Goal: Navigation & Orientation: Find specific page/section

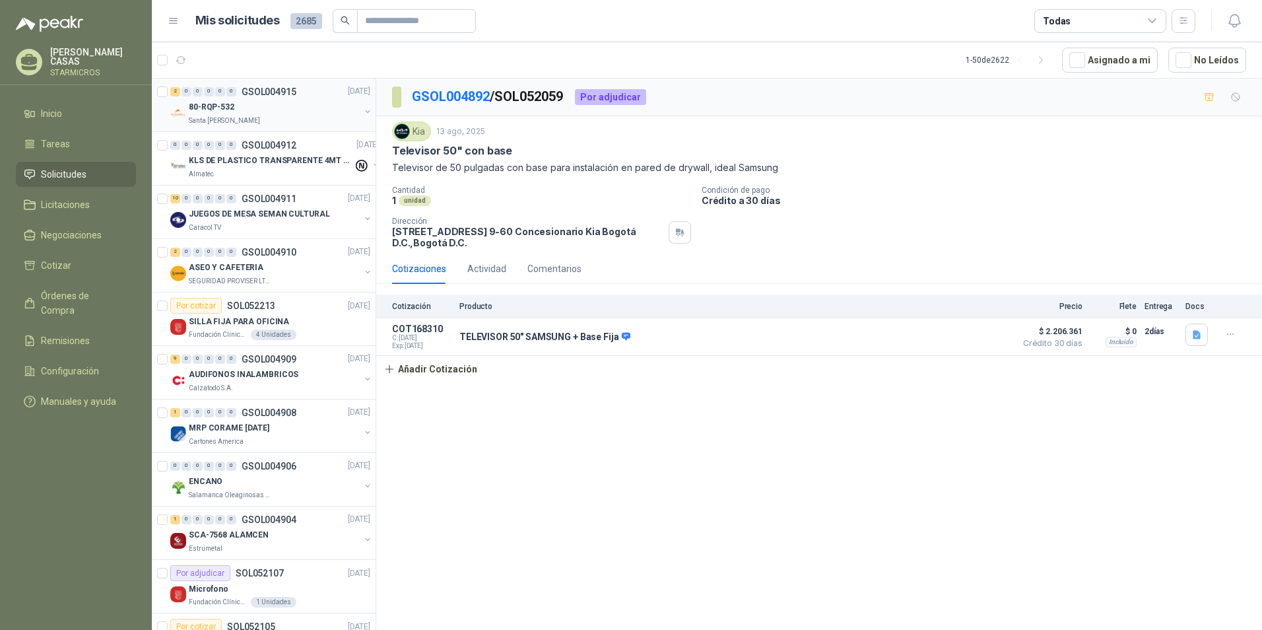
click at [261, 119] on div "Santa [PERSON_NAME]" at bounding box center [274, 121] width 171 height 11
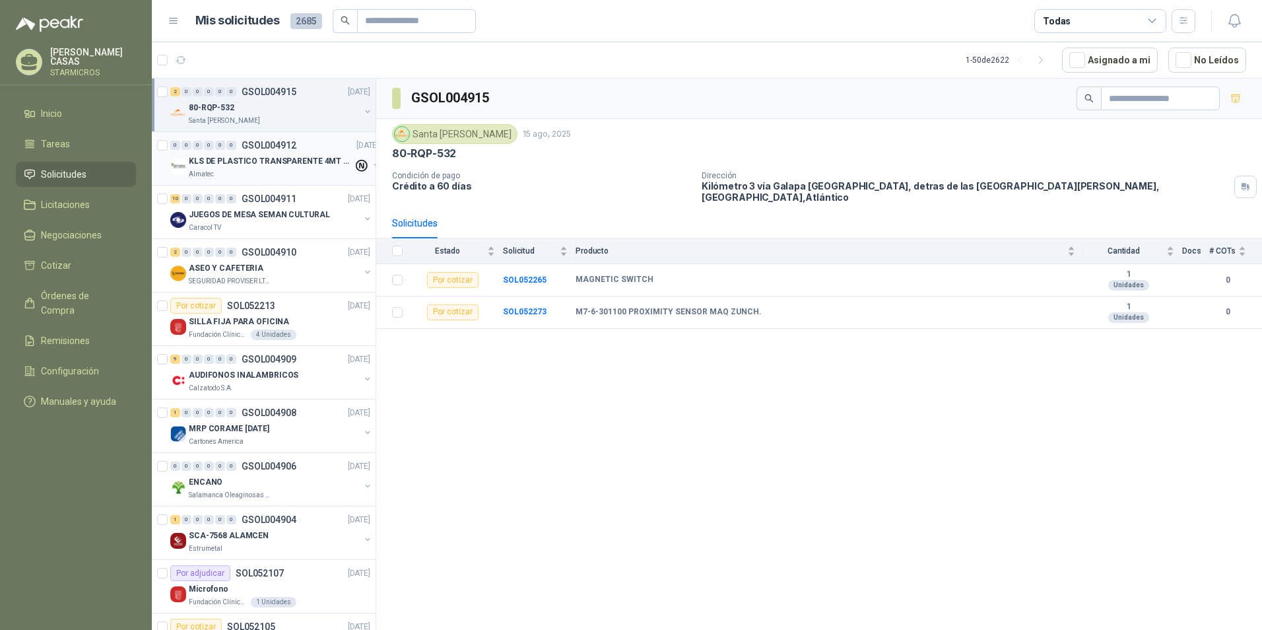
click at [251, 148] on p "GSOL004912" at bounding box center [269, 145] width 55 height 9
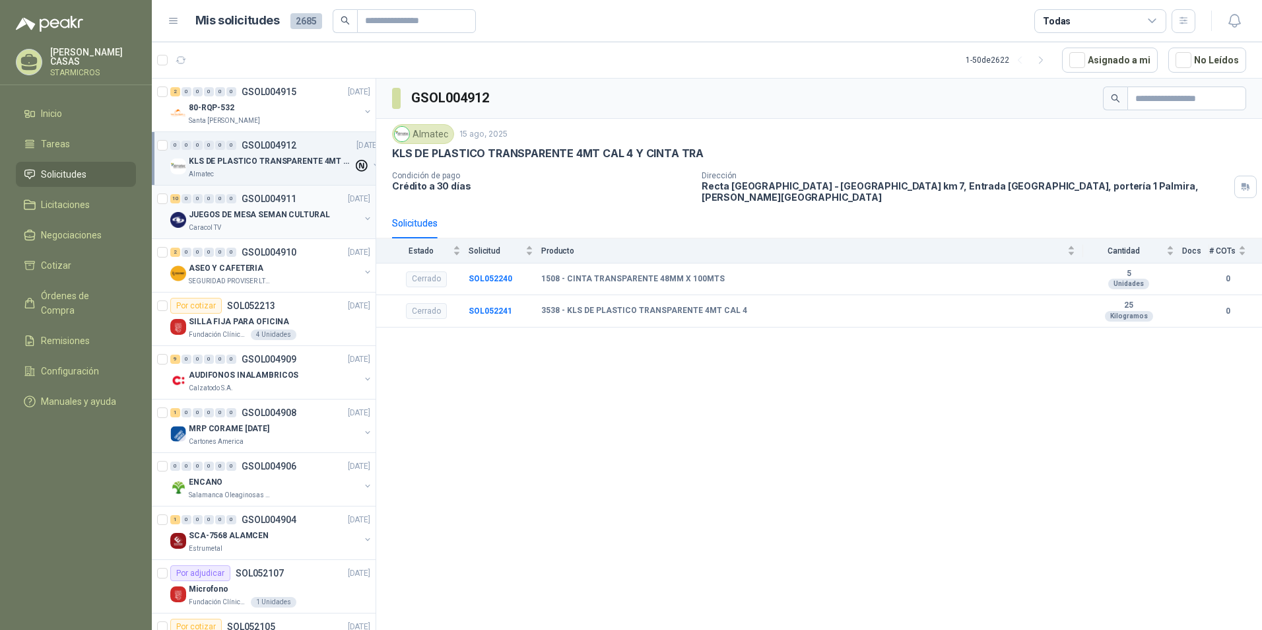
click at [289, 228] on div "Caracol TV" at bounding box center [274, 227] width 171 height 11
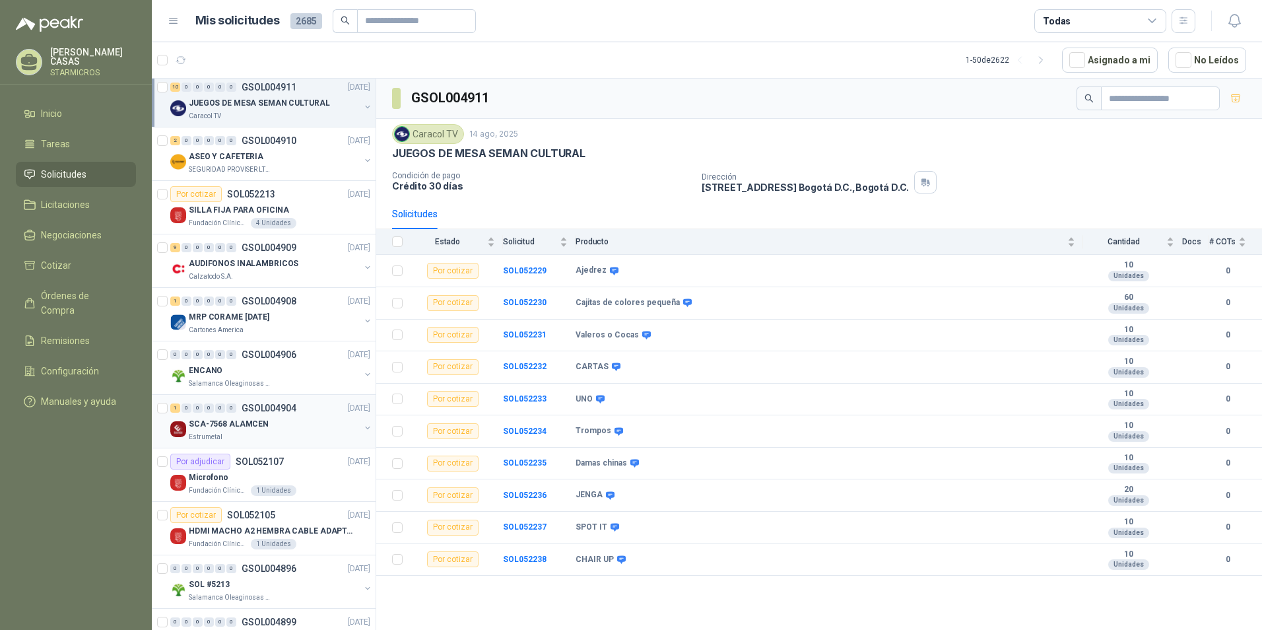
scroll to position [132, 0]
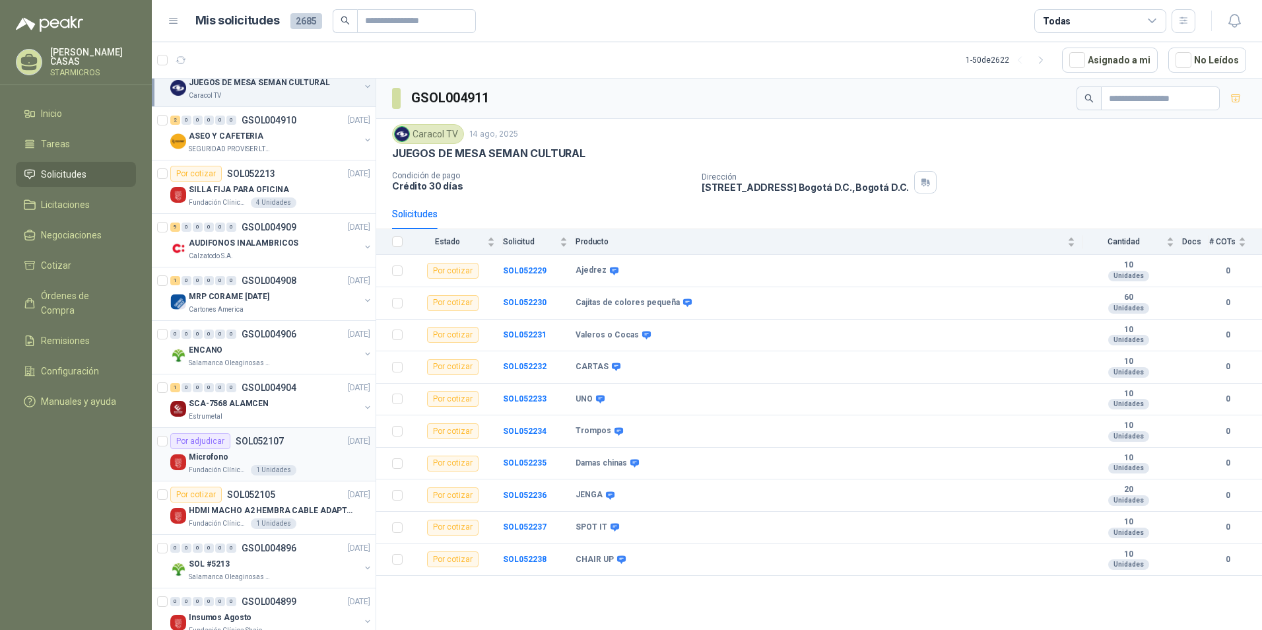
click at [283, 457] on div "Microfono" at bounding box center [280, 457] width 182 height 16
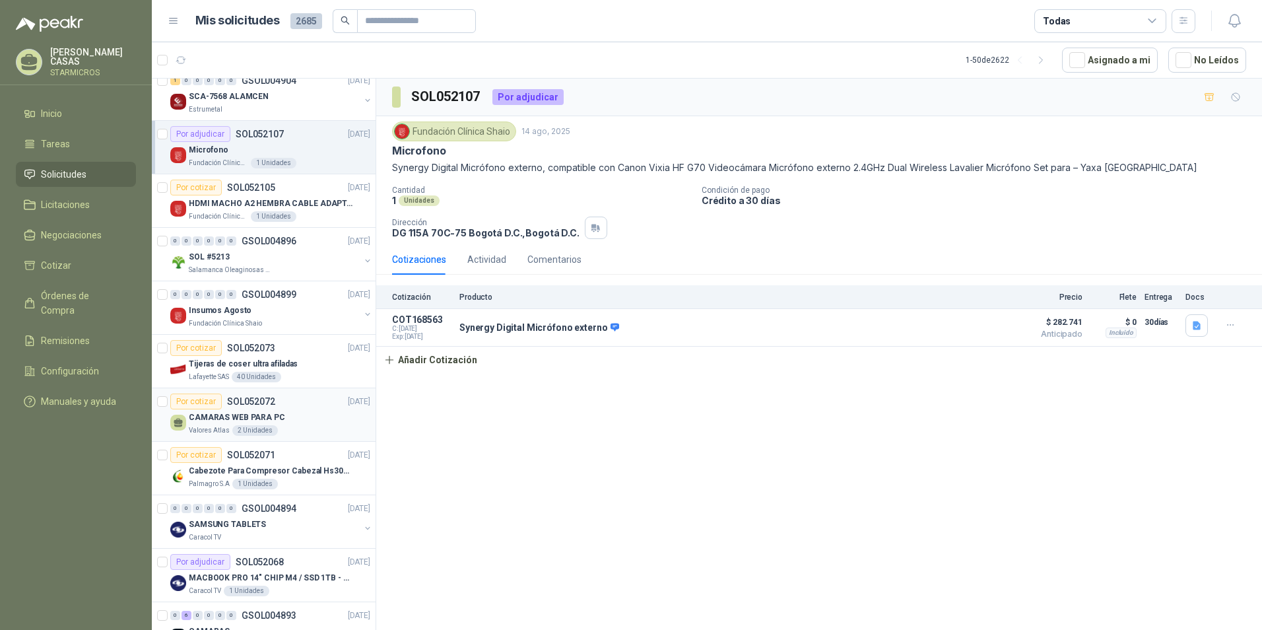
scroll to position [462, 0]
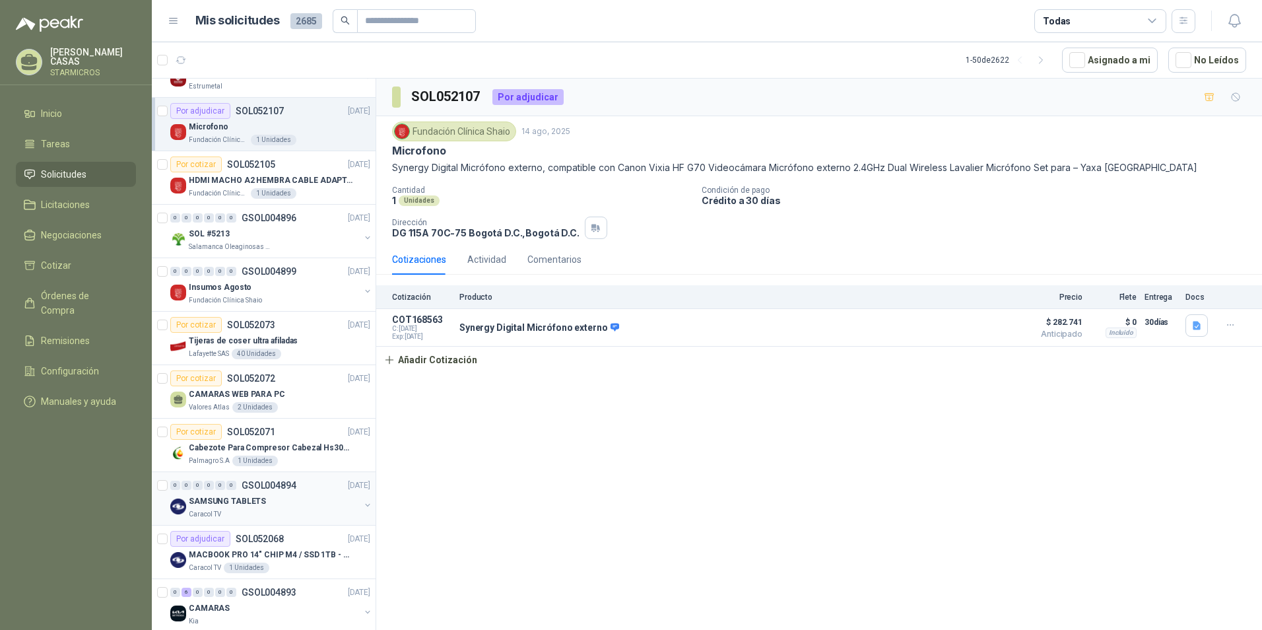
click at [265, 513] on div "Caracol TV" at bounding box center [274, 514] width 171 height 11
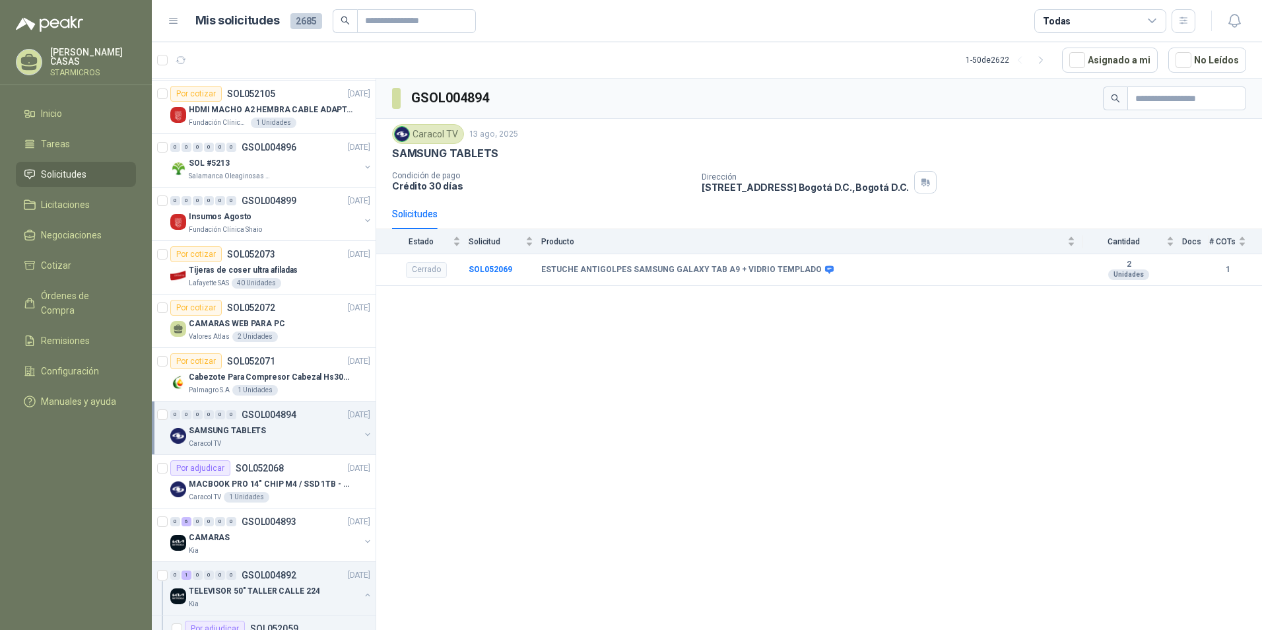
scroll to position [528, 0]
